Goal: Book appointment/travel/reservation

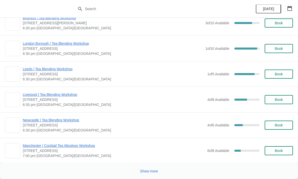
scroll to position [702, 0]
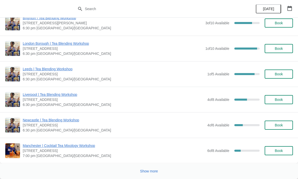
click at [276, 9] on span "[DATE]" at bounding box center [269, 9] width 16 height 4
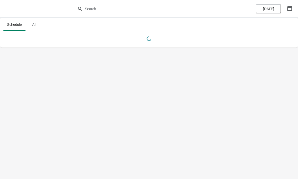
click at [293, 9] on button "button" at bounding box center [290, 8] width 9 height 9
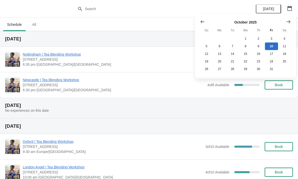
click at [293, 19] on button "Show next month, November 2025" at bounding box center [288, 21] width 9 height 9
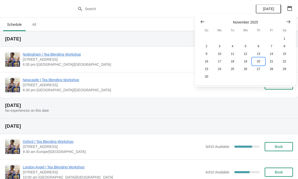
click at [261, 60] on button "20" at bounding box center [258, 62] width 13 height 8
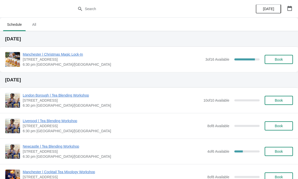
click at [279, 60] on span "Book" at bounding box center [279, 59] width 8 height 4
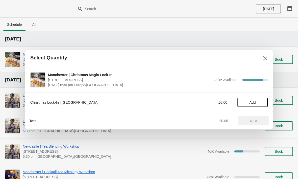
click at [257, 101] on span "Add" at bounding box center [252, 102] width 21 height 4
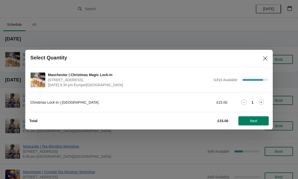
click at [260, 102] on icon at bounding box center [261, 102] width 5 height 5
click at [263, 101] on icon at bounding box center [261, 102] width 5 height 5
click at [253, 121] on span "Next" at bounding box center [253, 121] width 7 height 4
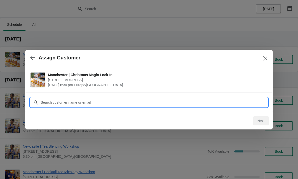
click at [170, 103] on input "Customer" at bounding box center [154, 102] width 228 height 9
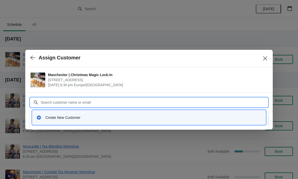
click at [134, 117] on div "Create New Customer" at bounding box center [154, 117] width 216 height 5
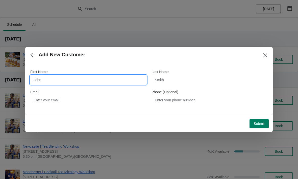
click at [107, 79] on input "First Name" at bounding box center [88, 79] width 116 height 9
click at [108, 79] on input "First Name" at bounding box center [88, 79] width 116 height 9
type input "[PERSON_NAME]"
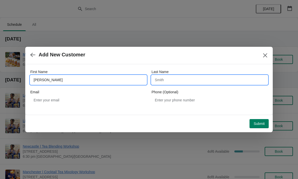
click at [174, 82] on input "Last Name" at bounding box center [210, 79] width 116 height 9
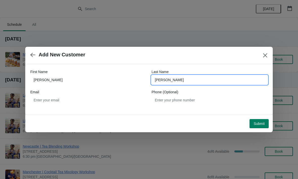
type input "[PERSON_NAME]"
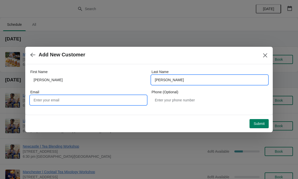
click at [100, 99] on input "Email" at bounding box center [88, 100] width 116 height 9
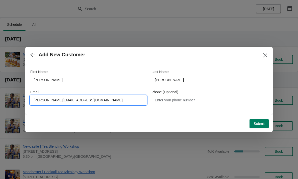
type input "[PERSON_NAME][EMAIL_ADDRESS][DOMAIN_NAME]"
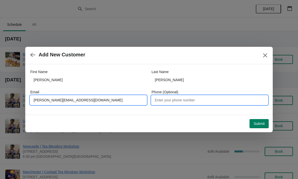
click at [190, 100] on input "Phone (Optional)" at bounding box center [210, 100] width 116 height 9
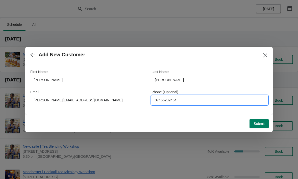
type input "07455202454"
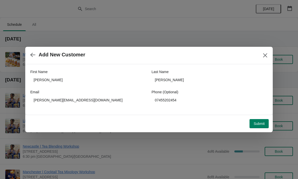
click at [259, 125] on span "Submit" at bounding box center [259, 124] width 11 height 4
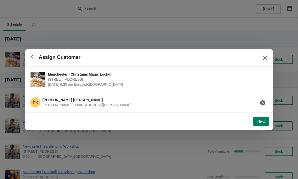
click at [262, 120] on span "Next" at bounding box center [261, 121] width 7 height 4
select select "No"
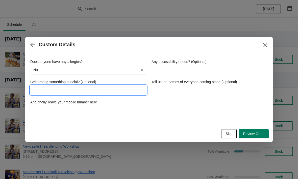
click at [116, 90] on input "Celebrating something special? (Optional)" at bounding box center [88, 89] width 116 height 9
type input "no just a girly evening!"
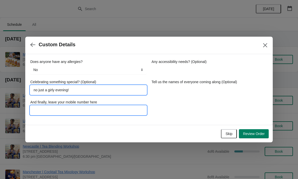
click at [126, 114] on input "And finally, leave your mobile number here" at bounding box center [88, 110] width 116 height 9
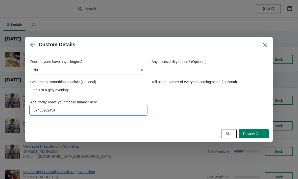
type input "07455202454"
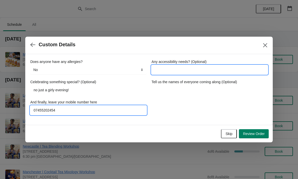
click at [216, 73] on input "Any accessibility needs? (Optional)" at bounding box center [210, 69] width 116 height 9
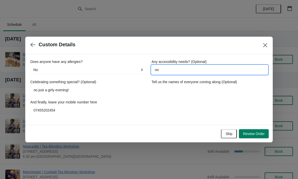
type input "no"
click at [198, 91] on input "Tell us the names of everyone coming along (Optional)" at bounding box center [210, 89] width 116 height 9
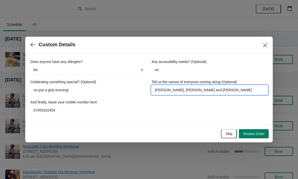
type input "[PERSON_NAME], [PERSON_NAME] and [PERSON_NAME]"
click at [262, 133] on span "Review Order" at bounding box center [254, 134] width 22 height 4
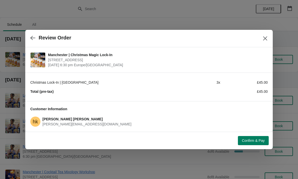
click at [260, 140] on span "Confirm & Pay" at bounding box center [253, 141] width 23 height 4
